Goal: Complete application form: Complete application form

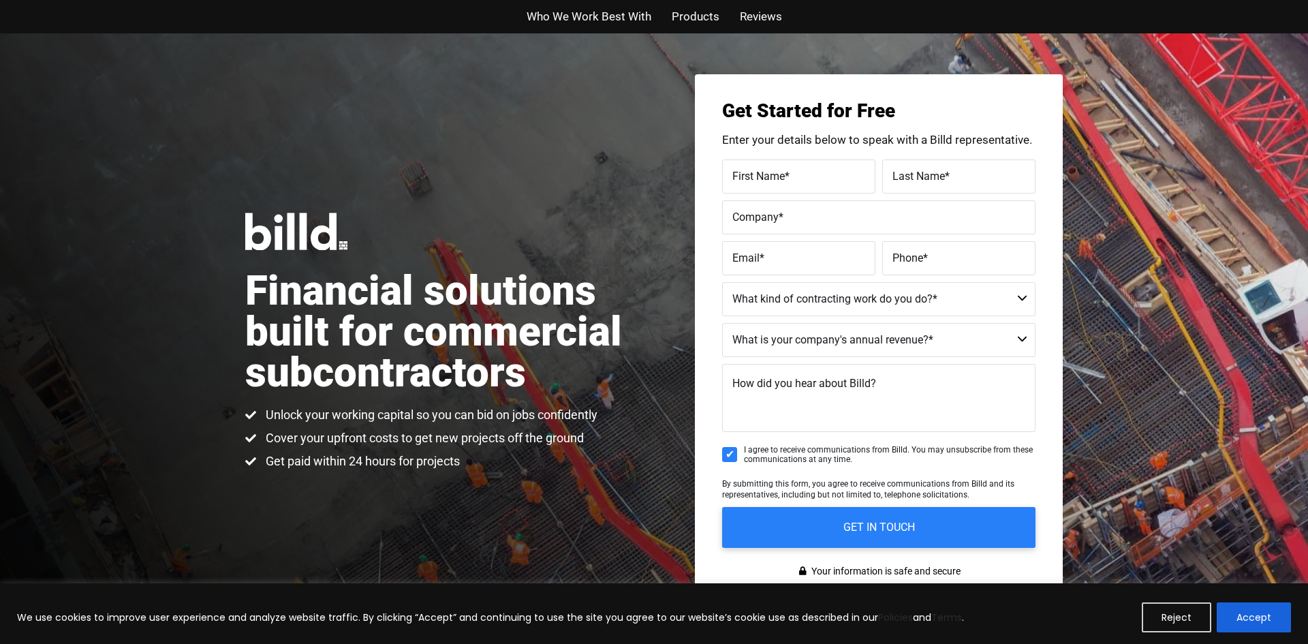
scroll to position [33, 0]
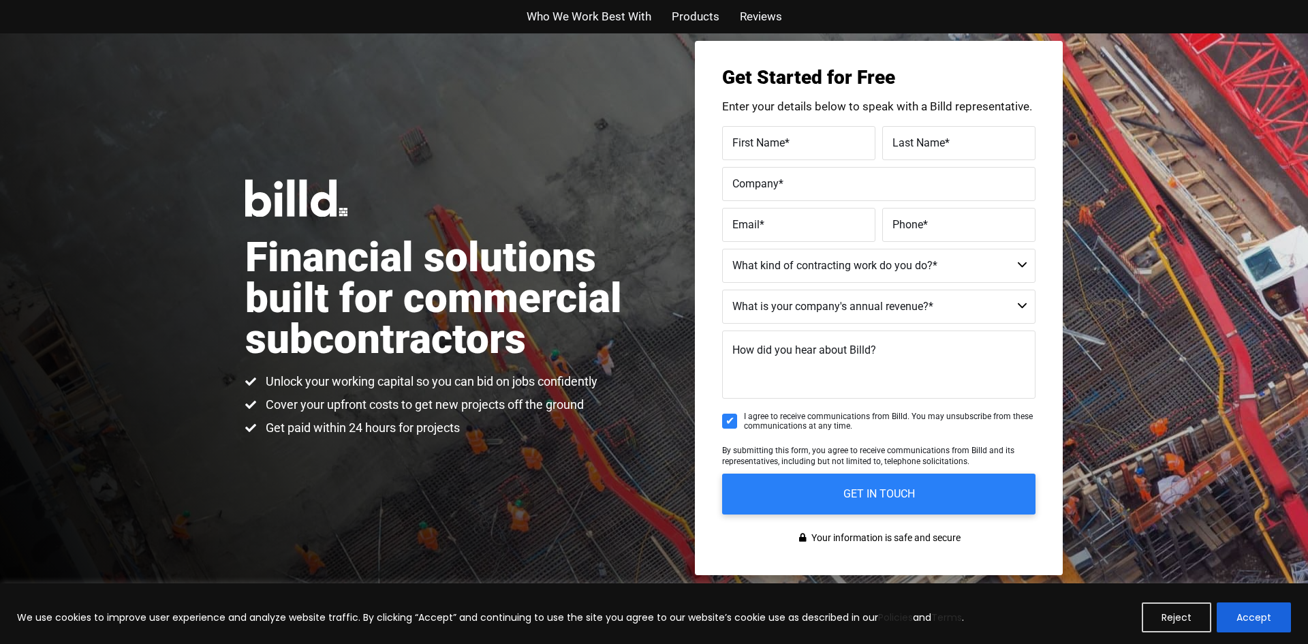
click at [849, 135] on label "First Name *" at bounding box center [798, 143] width 133 height 20
click at [849, 135] on input "First Name *" at bounding box center [798, 143] width 153 height 34
click at [841, 141] on label "First Name *" at bounding box center [797, 133] width 136 height 20
click at [841, 141] on input "First Name *" at bounding box center [798, 143] width 153 height 34
type input "Ariel"
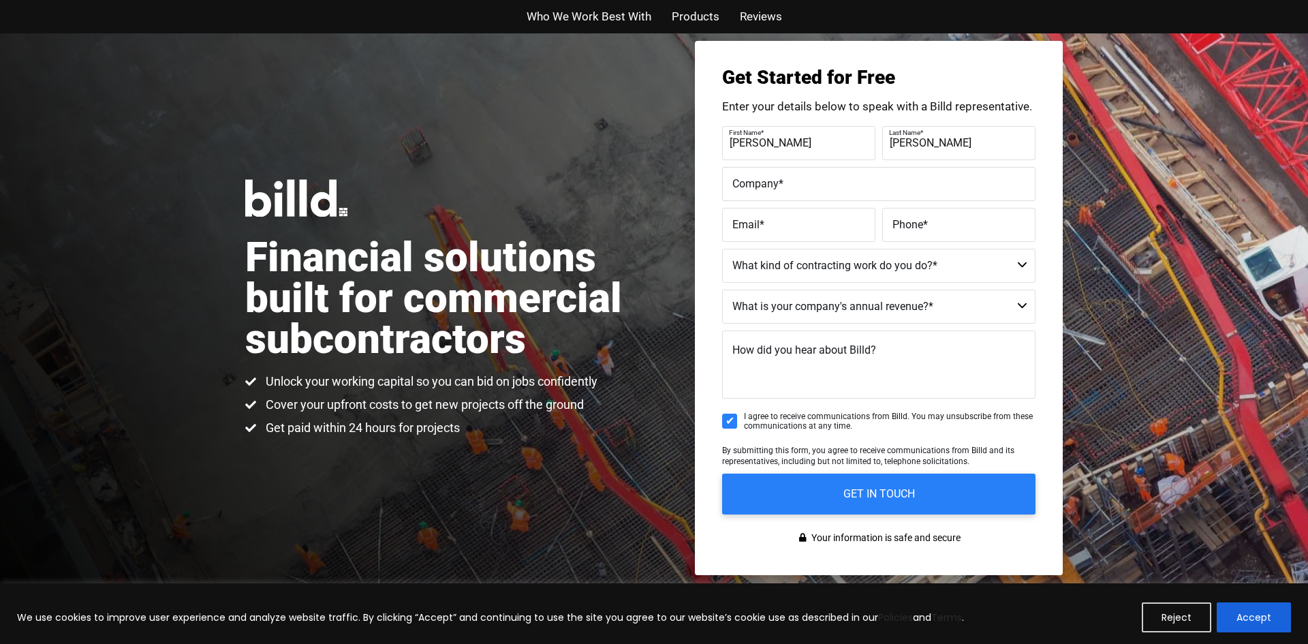
type input "AVILA"
type input "Ariel"
click at [948, 132] on label "Last Name *" at bounding box center [957, 133] width 136 height 20
click at [948, 132] on input "AVILA" at bounding box center [958, 143] width 153 height 34
click at [942, 149] on input "AVILA" at bounding box center [958, 143] width 153 height 34
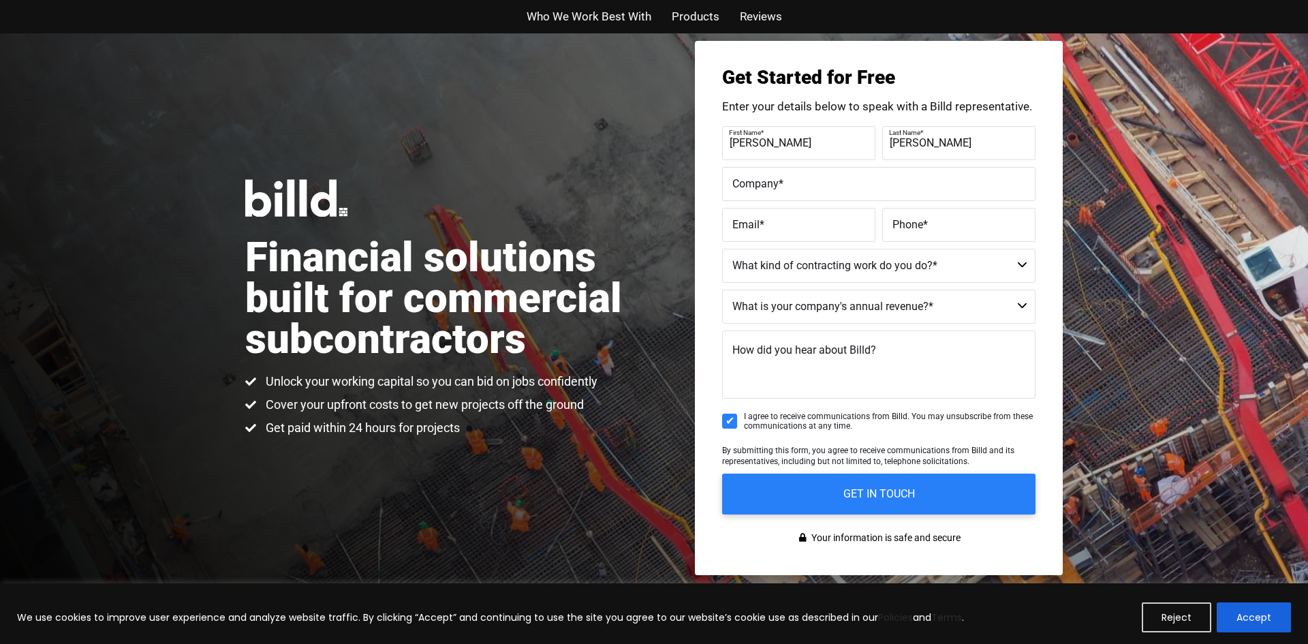
type input "Avila"
type input "e"
type input "Eagle Construction Service LLC"
click at [741, 220] on span "Email" at bounding box center [745, 223] width 27 height 13
click at [741, 220] on input "Email *" at bounding box center [798, 225] width 153 height 34
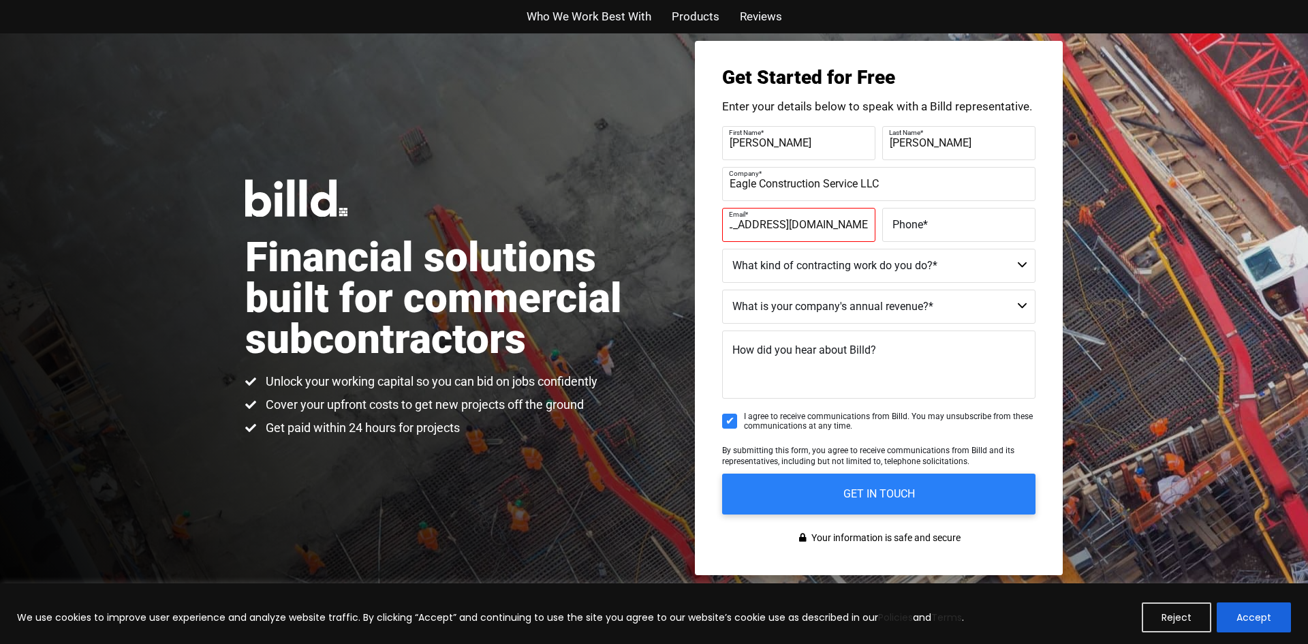
scroll to position [0, 55]
type input "eagleconstructionservicellc@gmail.com"
click at [959, 224] on label "Phone *" at bounding box center [958, 225] width 133 height 20
click at [959, 224] on input "Phone *" at bounding box center [958, 225] width 153 height 34
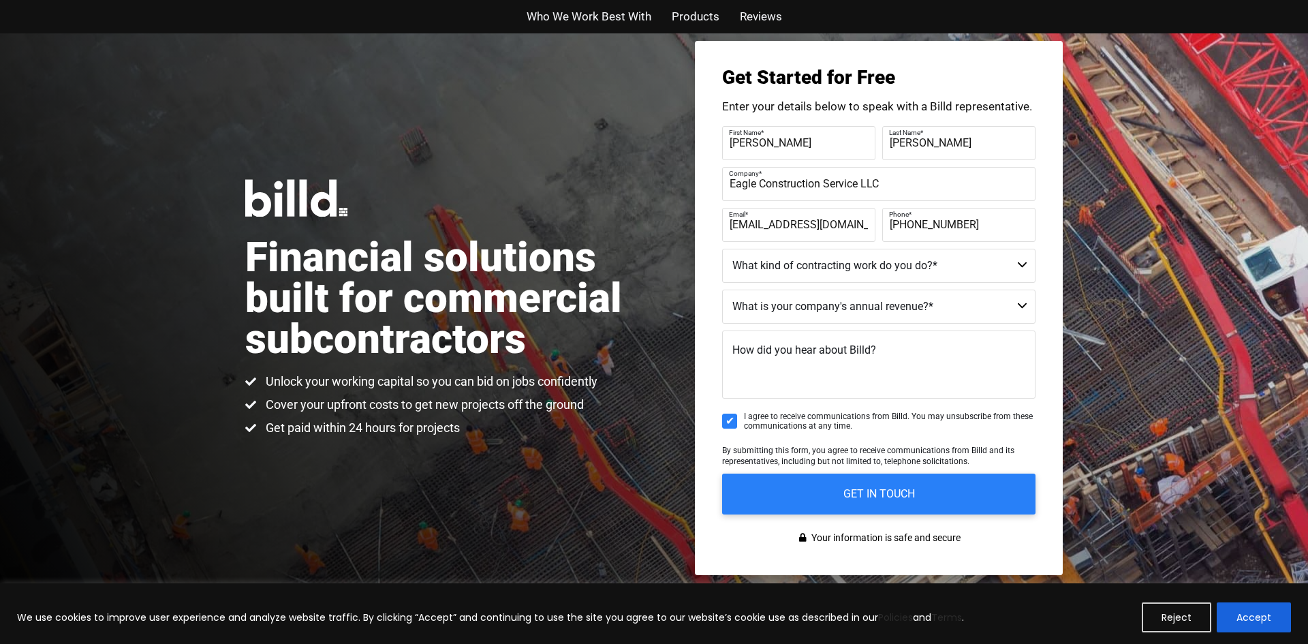
type input "(903) 328-8140"
click at [874, 275] on select "Commercial Commercial and Residential Residential Not a Contractor" at bounding box center [878, 266] width 313 height 34
click at [877, 273] on select "Commercial Commercial and Residential Residential Not a Contractor" at bounding box center [878, 266] width 313 height 34
click at [877, 271] on select "Commercial Commercial and Residential Residential Not a Contractor" at bounding box center [878, 266] width 313 height 34
select select "Residential"
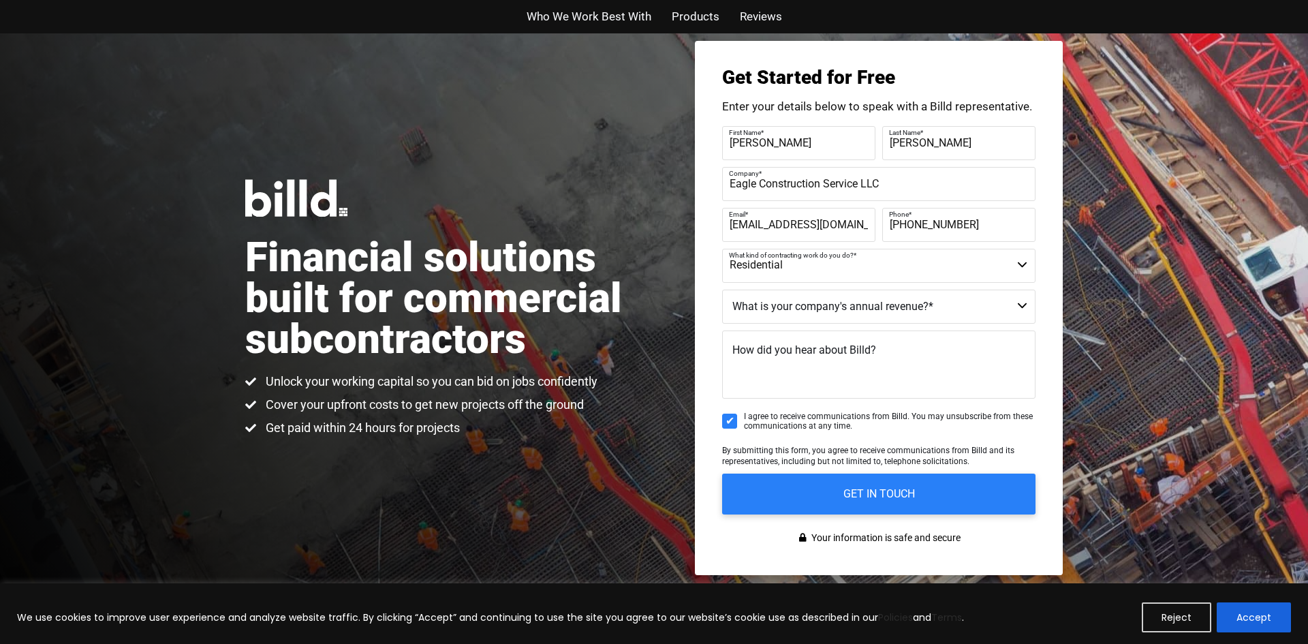
click at [722, 249] on select "Commercial Commercial and Residential Residential Not a Contractor" at bounding box center [878, 266] width 313 height 34
click at [792, 308] on select "$40M + $25M - $40M $8M - $25M $4M - $8M $2M - $4M $1M - $2M Less than $1M" at bounding box center [878, 307] width 313 height 34
select select "Less than $1M"
click at [722, 290] on select "$40M + $25M - $40M $8M - $25M $4M - $8M $2M - $4M $1M - $2M Less than $1M" at bounding box center [878, 307] width 313 height 34
click at [789, 456] on span "By submitting this form, you agree to receive communications from Billd and its…" at bounding box center [868, 456] width 292 height 20
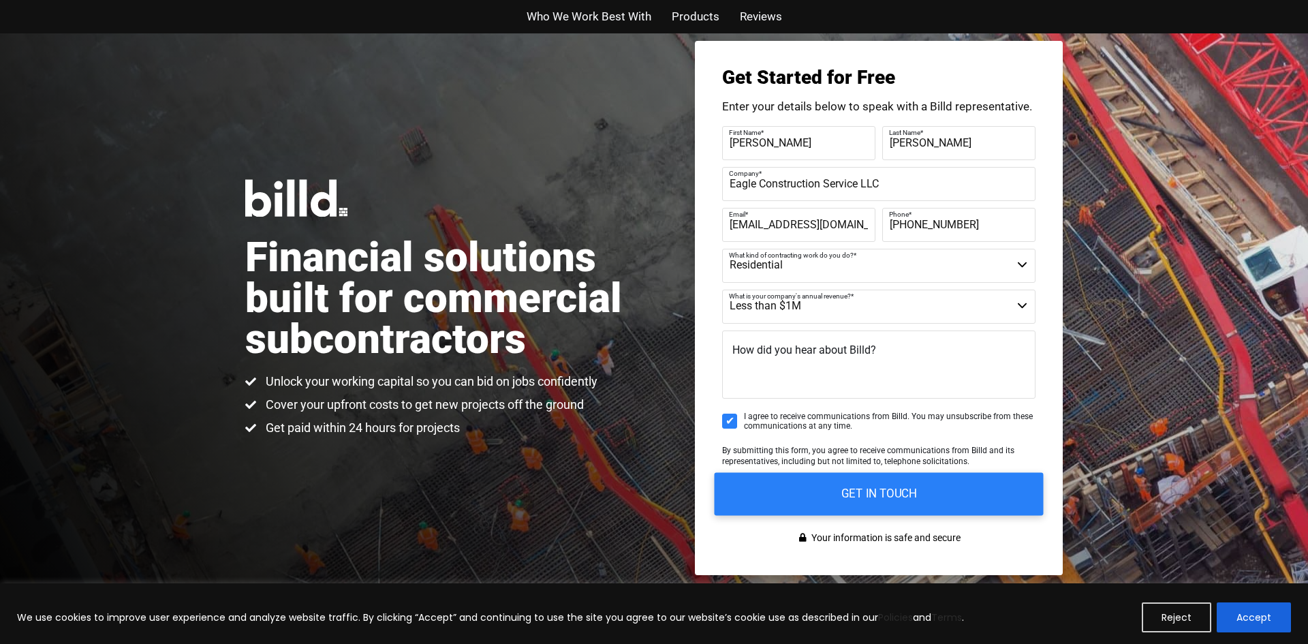
click at [820, 497] on input "GET IN TOUCH" at bounding box center [879, 493] width 329 height 43
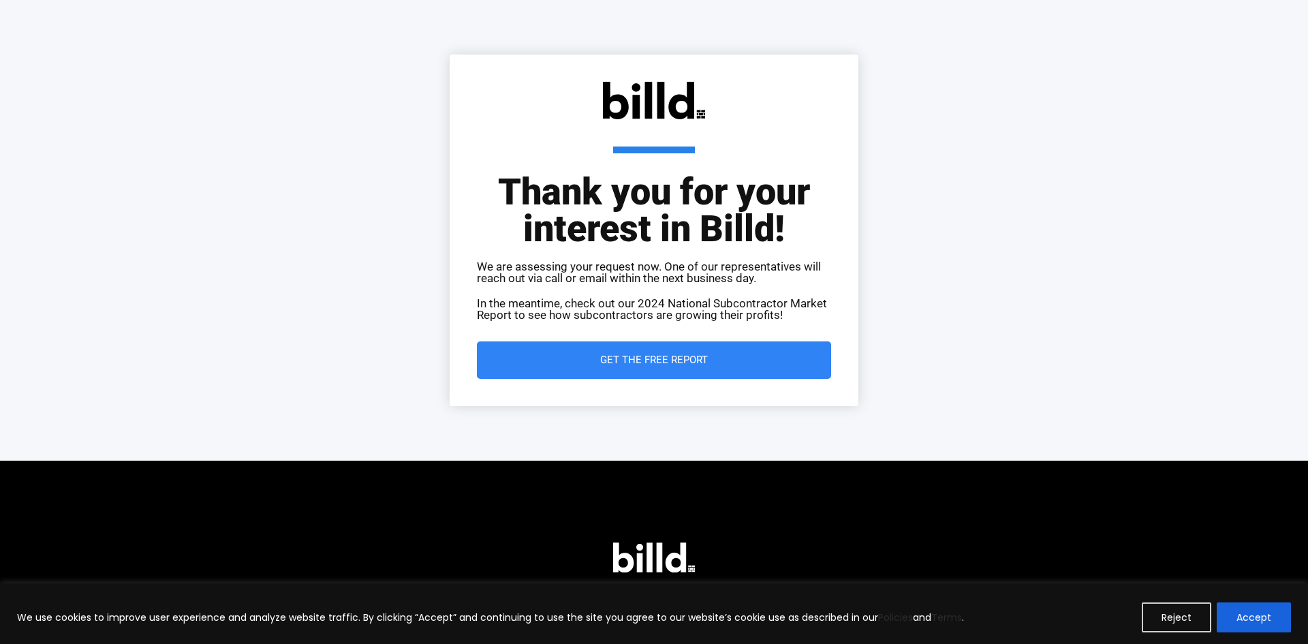
click at [700, 355] on span "Get the Free Report" at bounding box center [654, 360] width 108 height 10
